Goal: Check status: Check status

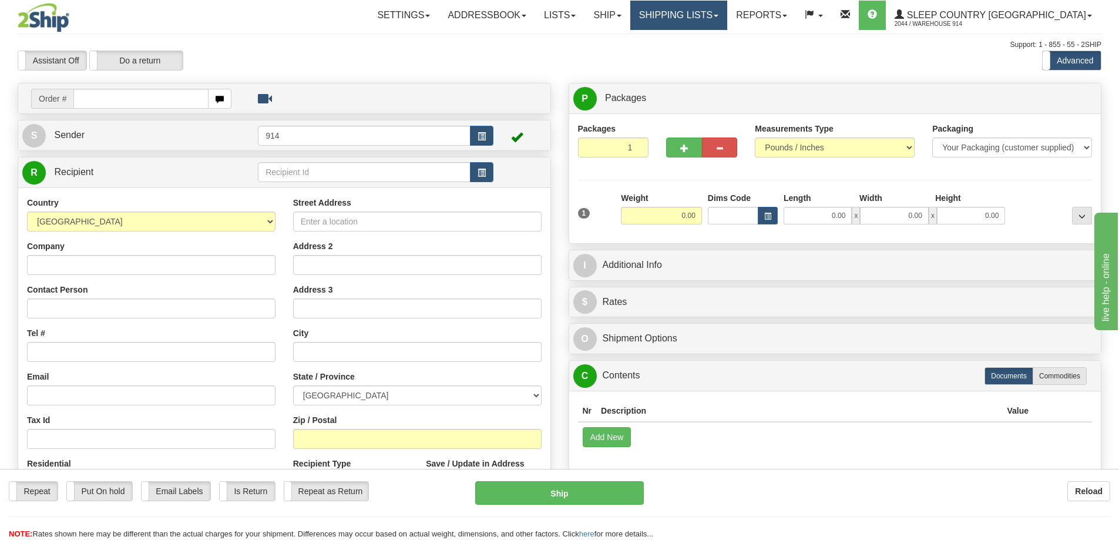
click at [697, 13] on link "Shipping lists" at bounding box center [678, 15] width 97 height 29
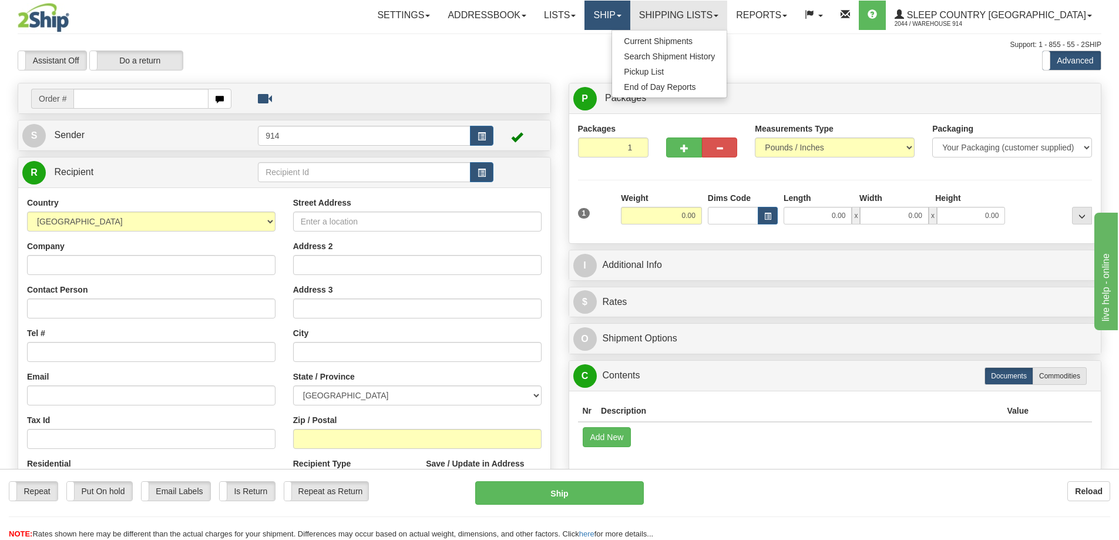
click at [630, 12] on link "Ship" at bounding box center [607, 15] width 45 height 29
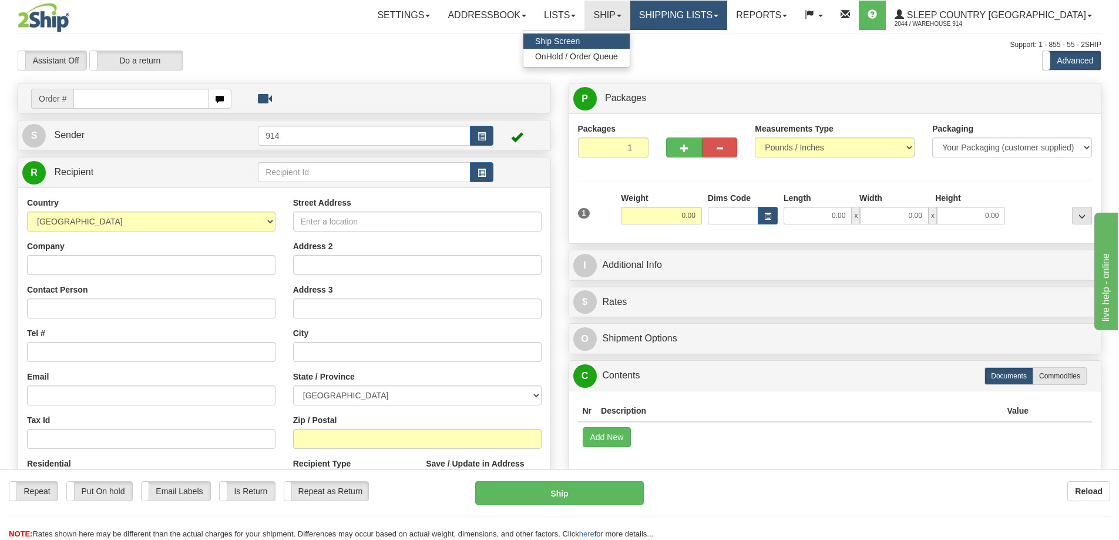
click at [690, 11] on link "Shipping lists" at bounding box center [678, 15] width 97 height 29
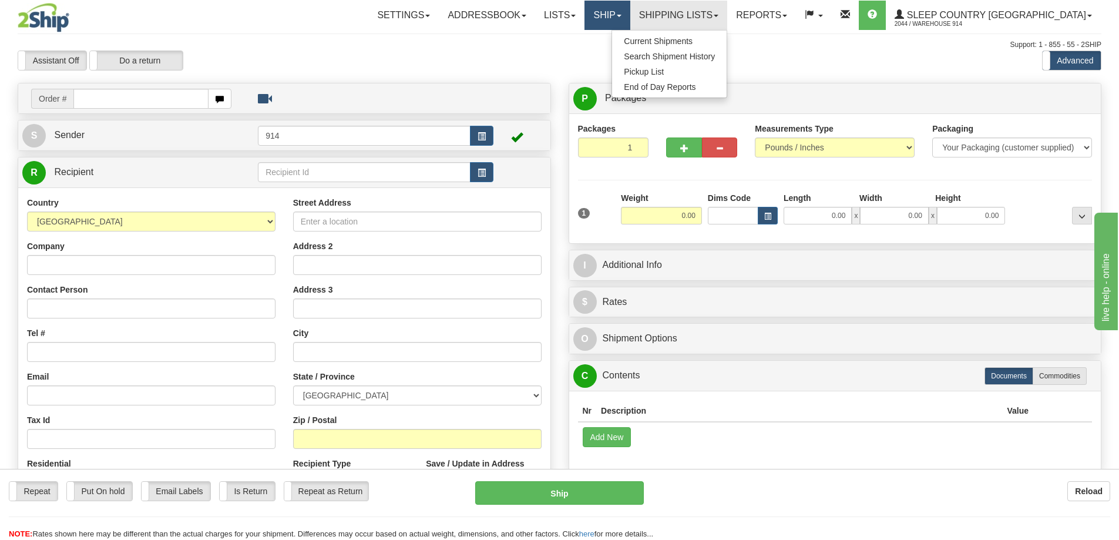
click at [630, 16] on link "Ship" at bounding box center [607, 15] width 45 height 29
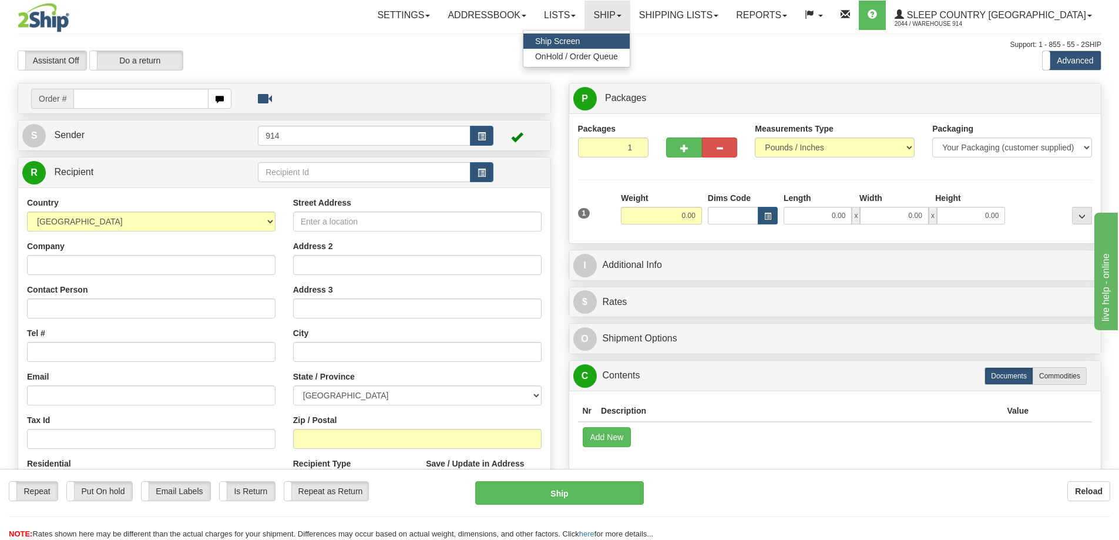
click at [630, 67] on ul "Ship Screen OnHold / Order Queue" at bounding box center [577, 49] width 108 height 38
click at [637, 62] on div "Assistant On Assistant Off Do a return Do a return Previous Next Standard Advan…" at bounding box center [560, 61] width 1102 height 20
click at [630, 15] on link "Ship" at bounding box center [607, 15] width 45 height 29
click at [618, 56] on span "OnHold / Order Queue" at bounding box center [576, 56] width 83 height 9
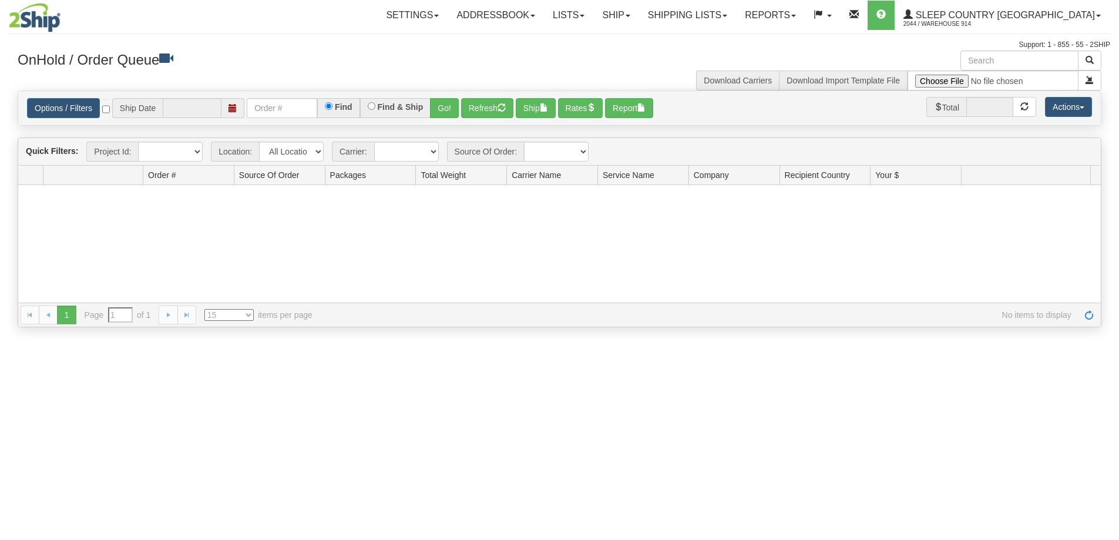
type input "[DATE]"
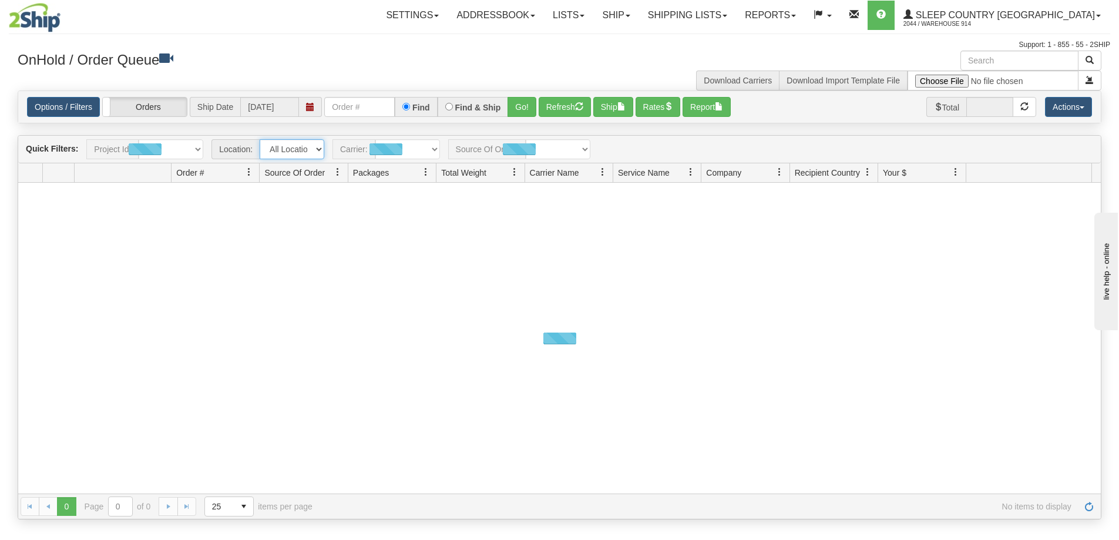
click at [300, 150] on select "All Locations 914 9009 [GEOGRAPHIC_DATA] SLE BEDDN ZINUC" at bounding box center [292, 149] width 65 height 20
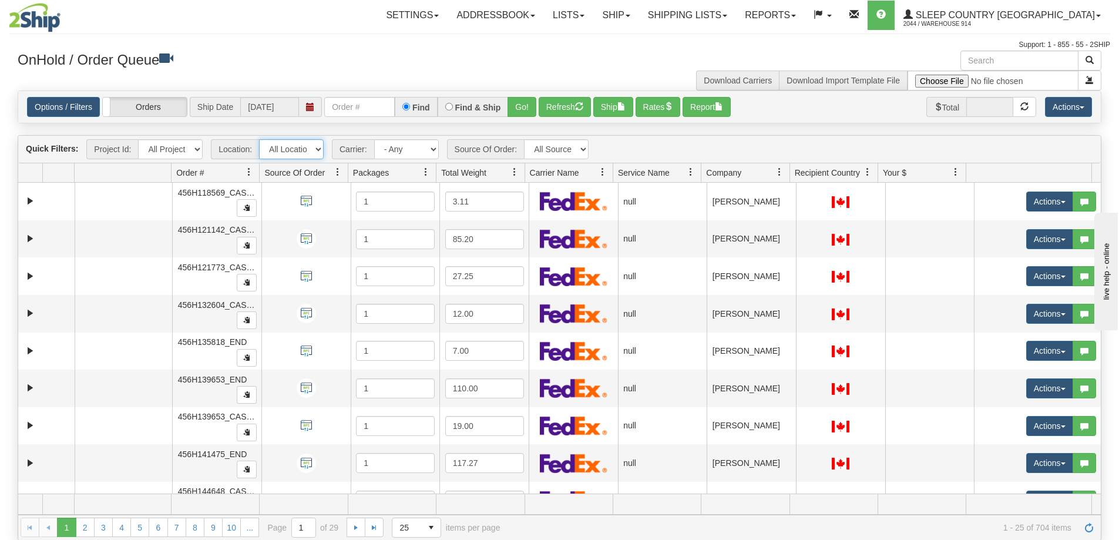
drag, startPoint x: 313, startPoint y: 144, endPoint x: 315, endPoint y: 151, distance: 7.3
click at [313, 144] on select "All Locations 914 9009 [GEOGRAPHIC_DATA] SLE BEDDN ZINUC" at bounding box center [291, 149] width 65 height 20
select select "7603"
click at [259, 139] on select "All Locations 914 9009 [GEOGRAPHIC_DATA] SLE BEDDN ZINUC" at bounding box center [291, 149] width 65 height 20
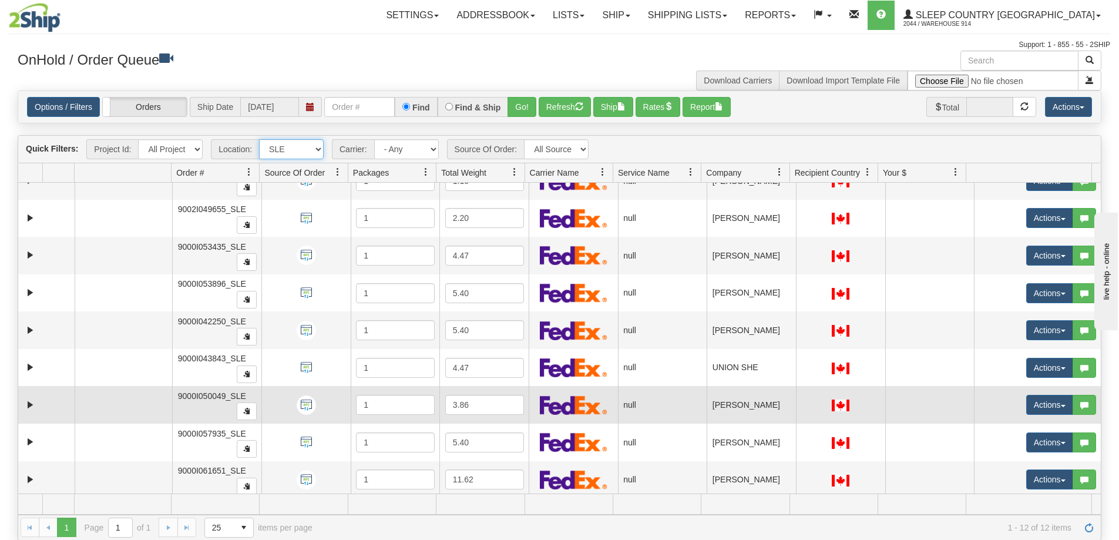
scroll to position [137, 0]
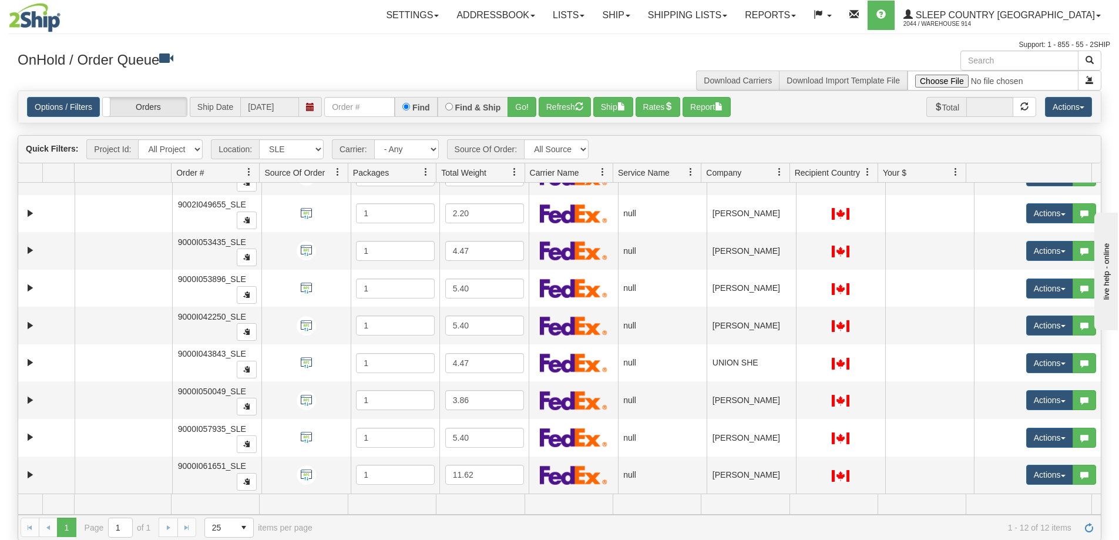
click at [169, 526] on div "1 1 Page 1 of 1 25 15 25 50 100 items per page 1 - 12 of 12 items" at bounding box center [559, 527] width 1083 height 25
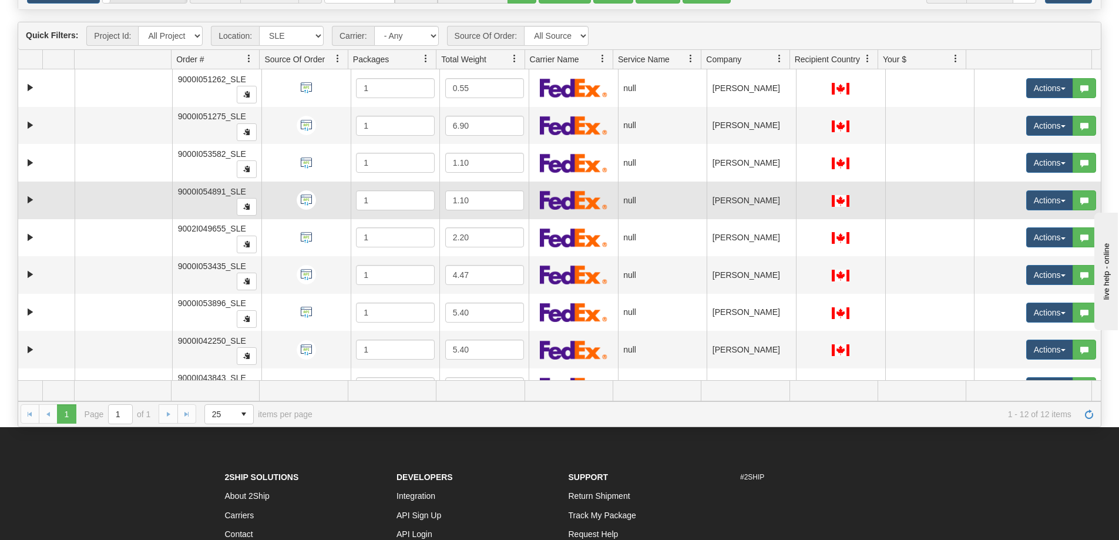
scroll to position [0, 0]
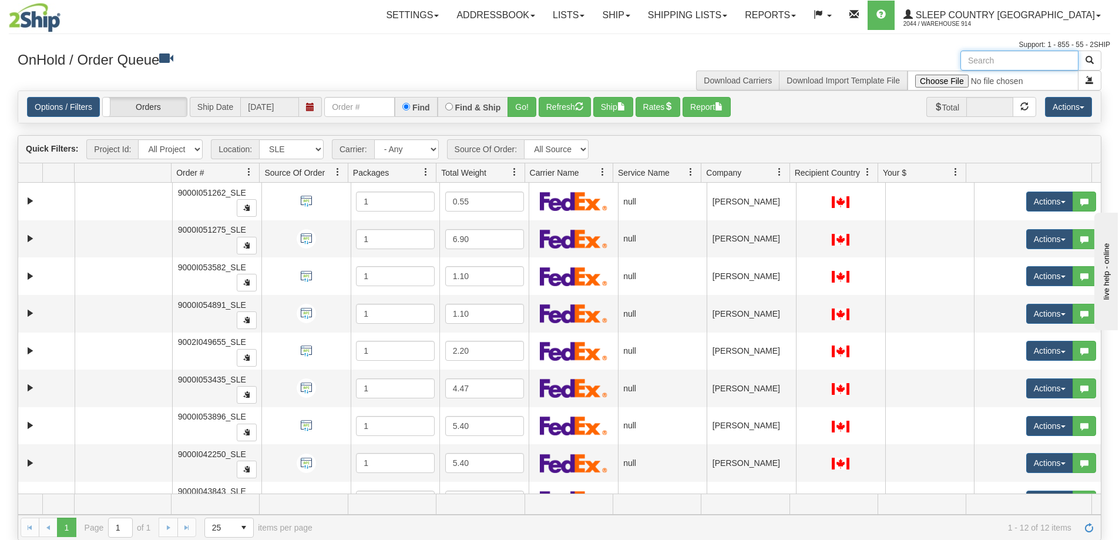
drag, startPoint x: 1000, startPoint y: 66, endPoint x: 1001, endPoint y: 57, distance: 9.4
click at [999, 59] on input "text" at bounding box center [1020, 61] width 118 height 20
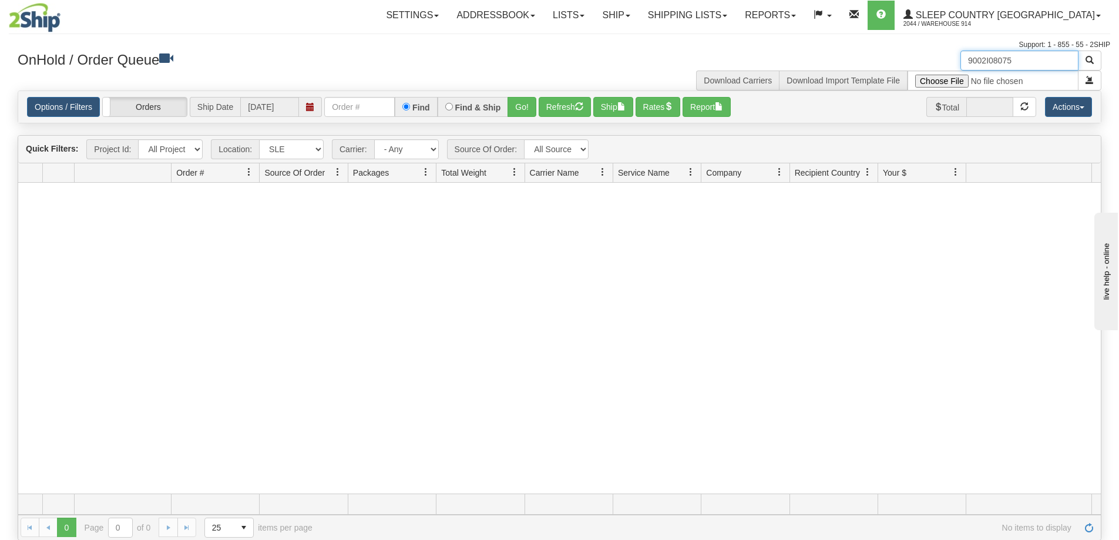
click at [999, 62] on input "9002I08075" at bounding box center [1020, 61] width 118 height 20
click at [995, 59] on input "9002I08075" at bounding box center [1020, 61] width 118 height 20
type input "9002I028075"
click at [1082, 65] on button "button" at bounding box center [1090, 61] width 24 height 20
